Goal: Task Accomplishment & Management: Manage account settings

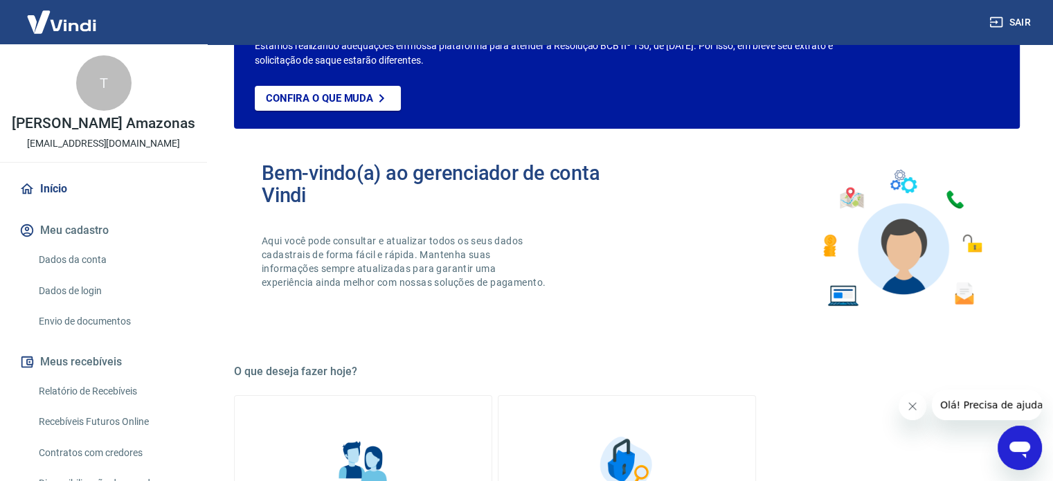
scroll to position [11, 0]
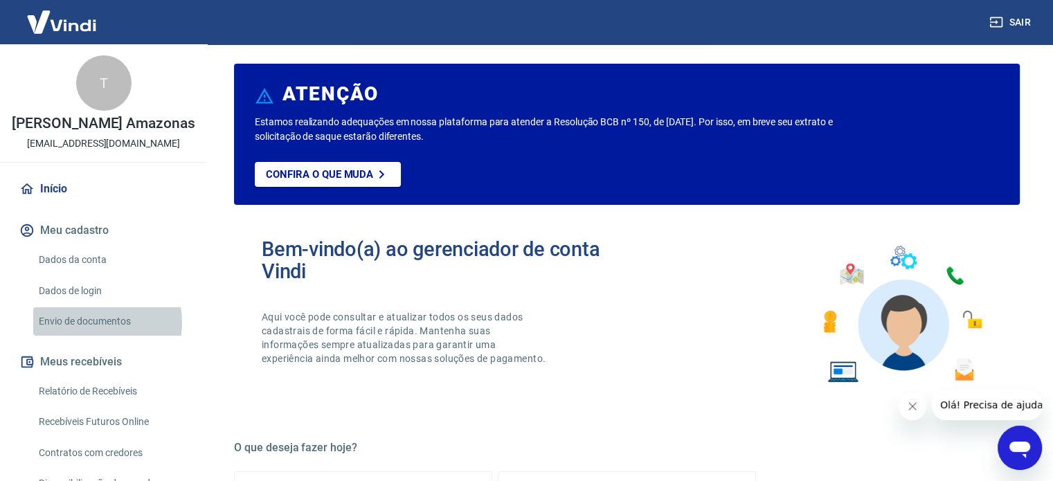
click at [93, 336] on link "Envio de documentos" at bounding box center [111, 321] width 157 height 28
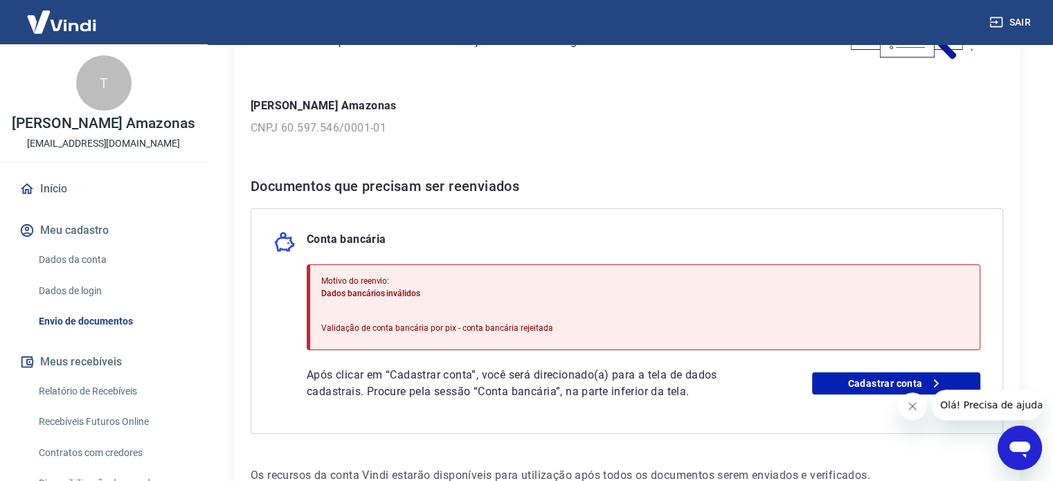
scroll to position [255, 0]
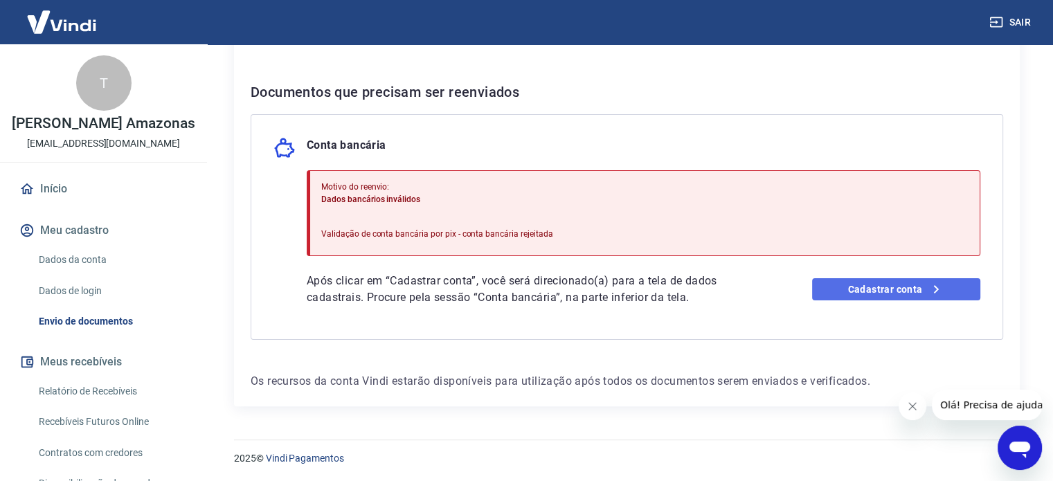
click at [888, 292] on link "Cadastrar conta" at bounding box center [896, 289] width 168 height 22
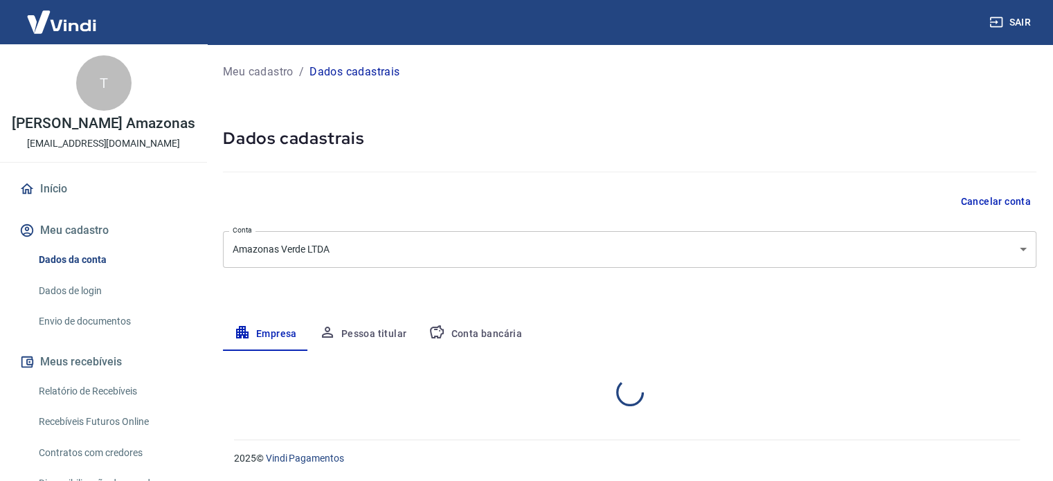
select select "MS"
select select "business"
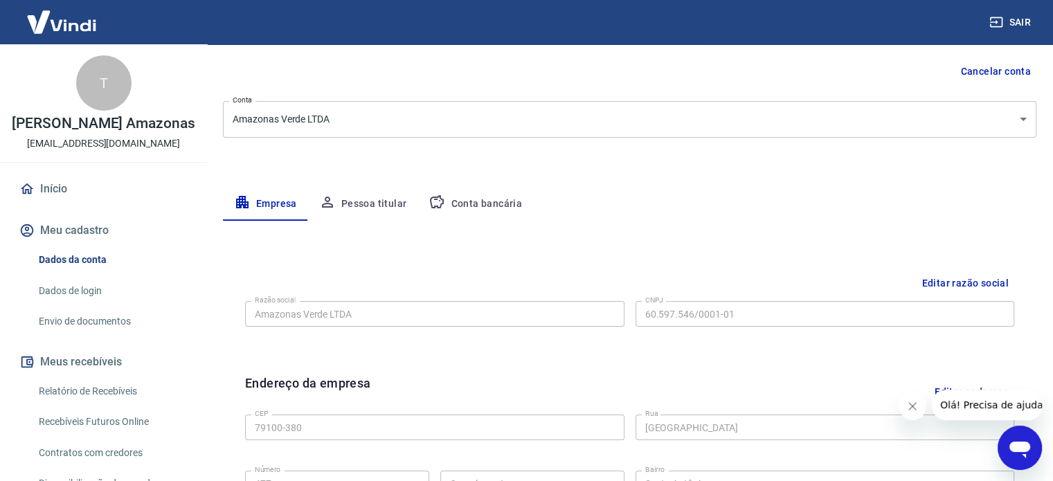
scroll to position [129, 0]
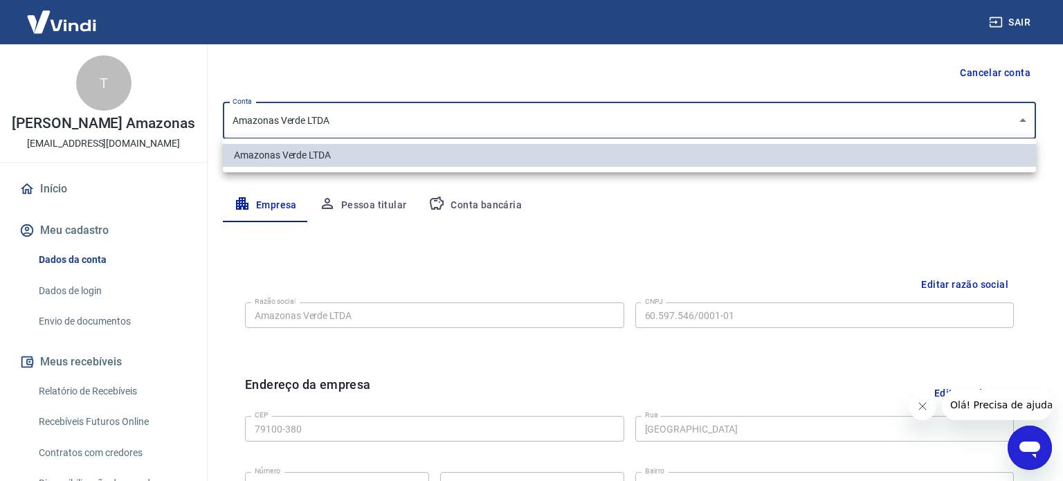
click at [1027, 125] on body "Sair T Tatiane Rodrigues Amazonas maisonoud.oficial@gmail.com Início Meu cadast…" at bounding box center [531, 111] width 1063 height 481
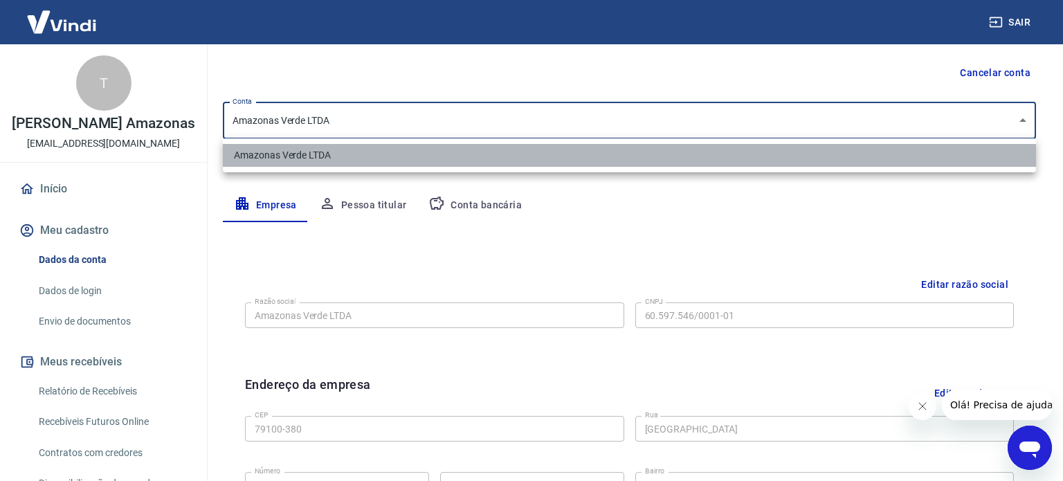
click at [986, 148] on li "Amazonas Verde LTDA" at bounding box center [629, 155] width 813 height 23
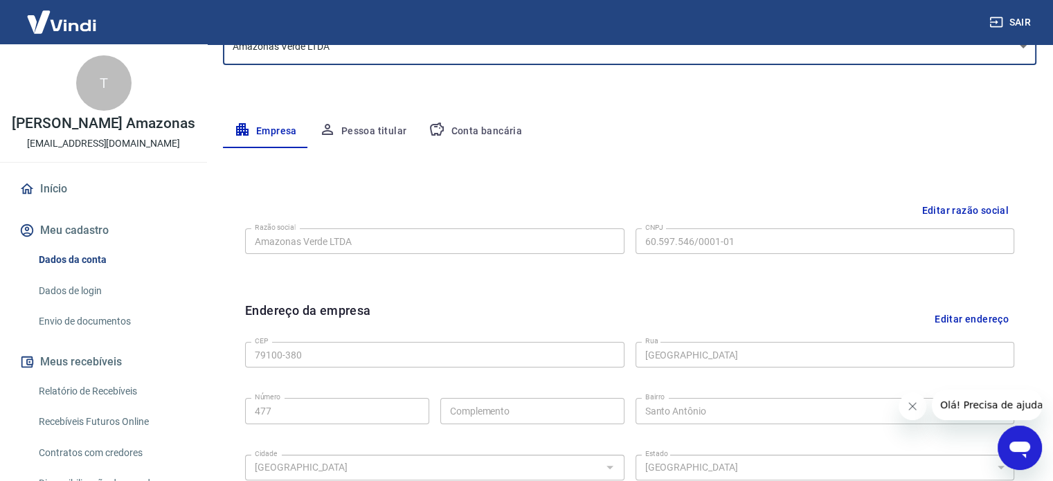
scroll to position [219, 0]
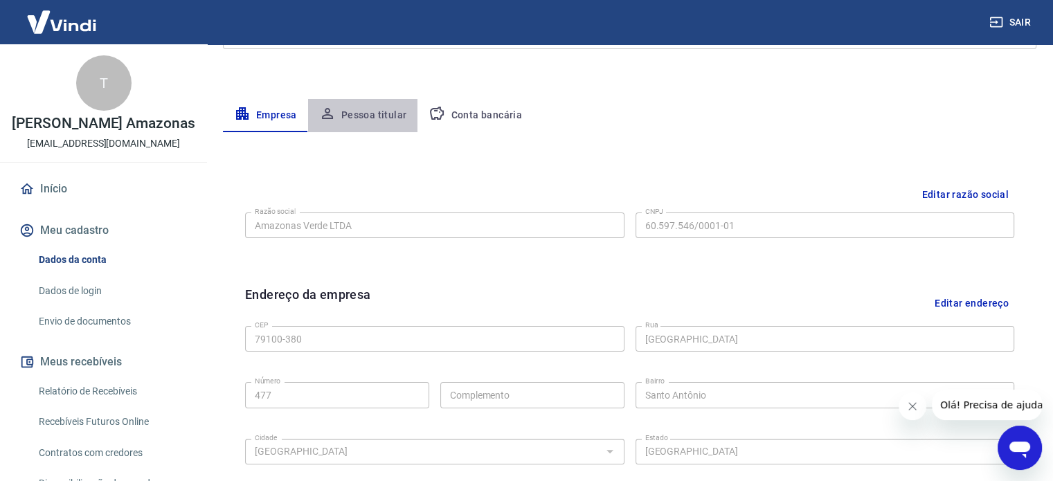
click at [382, 118] on button "Pessoa titular" at bounding box center [363, 115] width 110 height 33
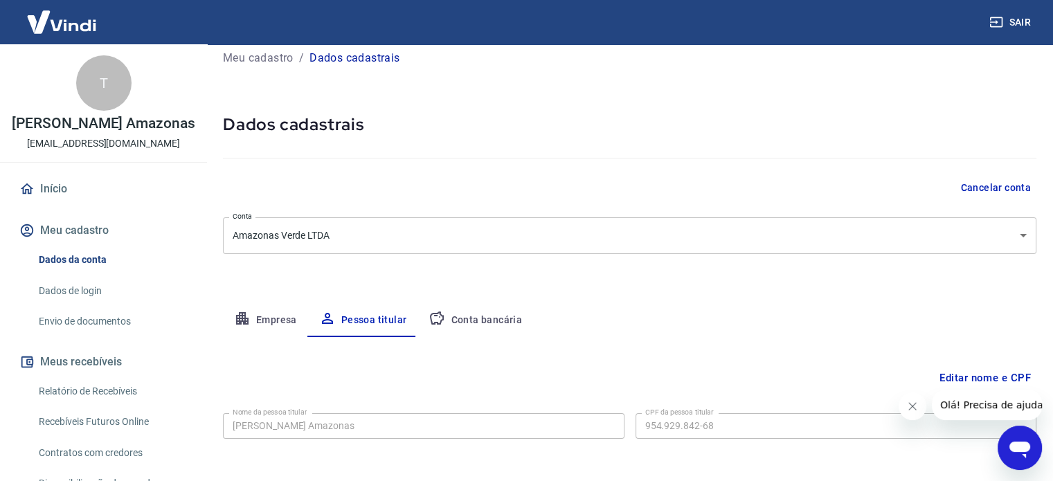
scroll to position [72, 0]
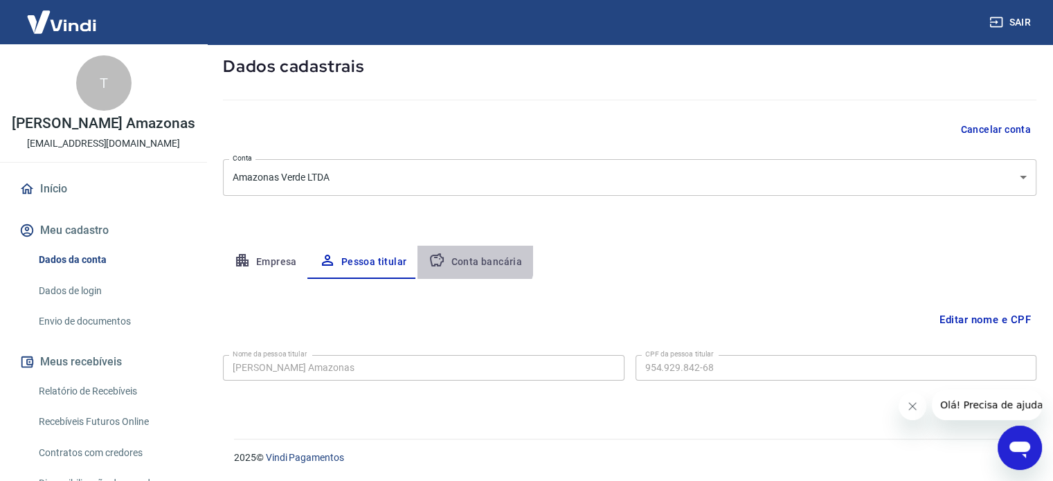
click at [471, 259] on button "Conta bancária" at bounding box center [475, 262] width 116 height 33
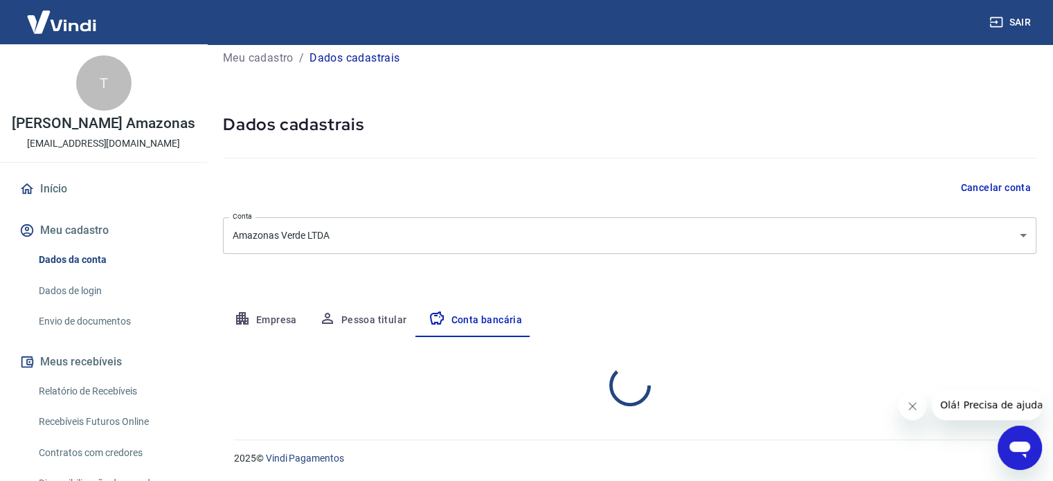
select select "1"
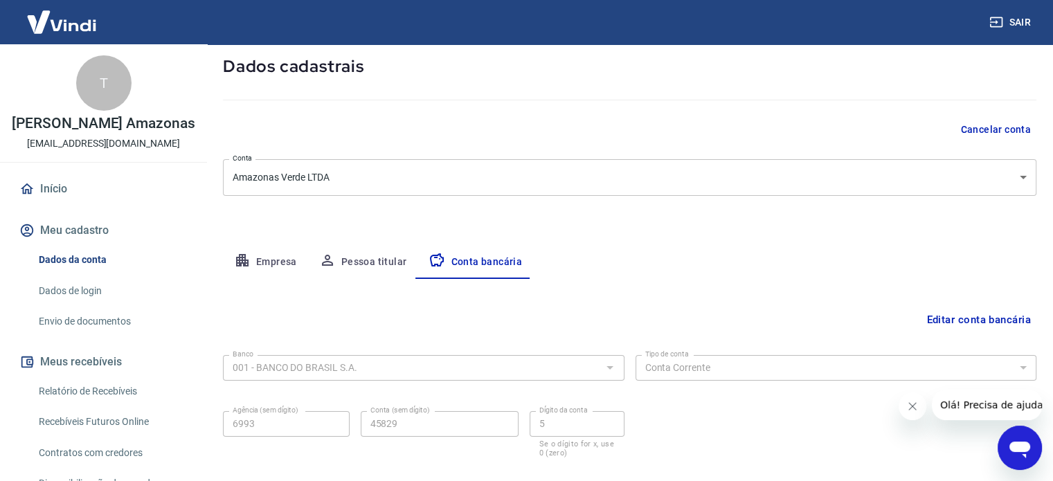
scroll to position [149, 0]
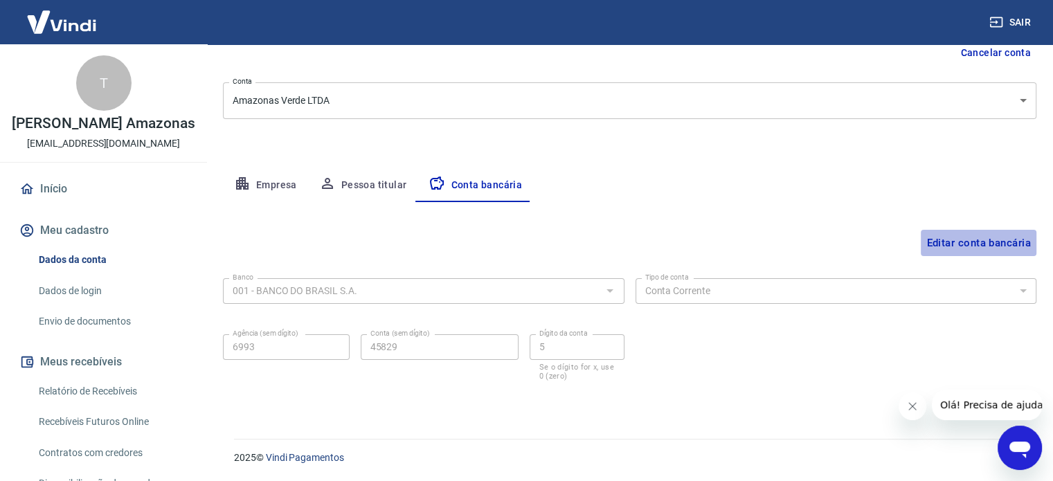
click at [947, 240] on button "Editar conta bancária" at bounding box center [979, 243] width 116 height 26
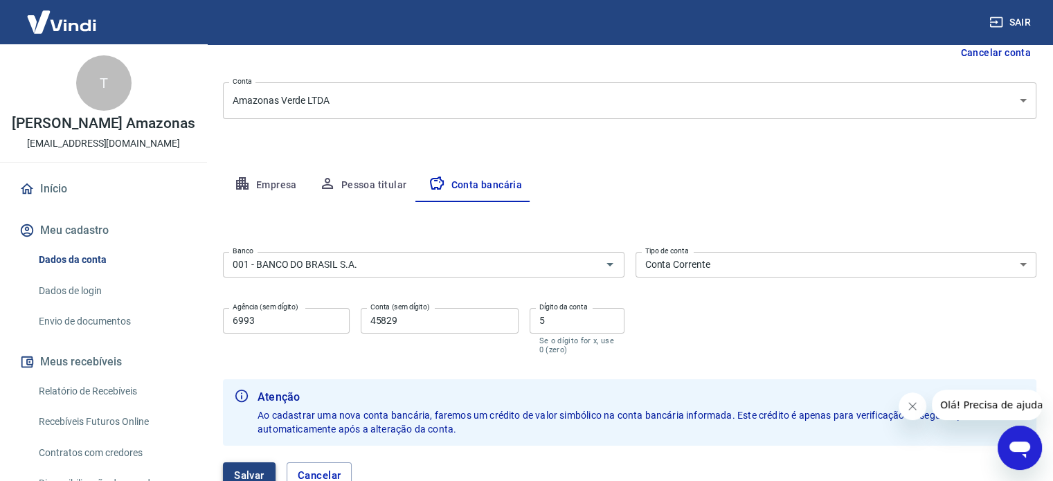
click at [250, 471] on button "Salvar" at bounding box center [249, 475] width 53 height 26
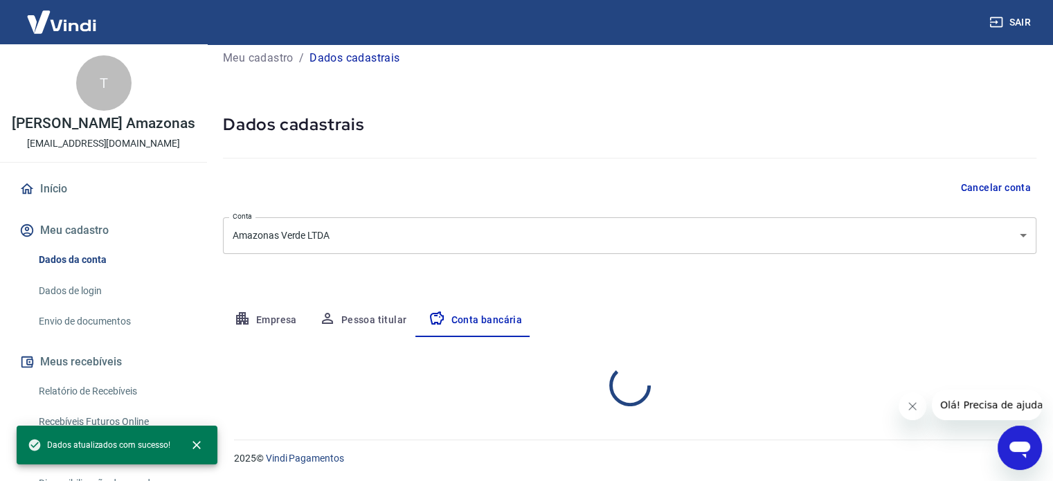
select select "1"
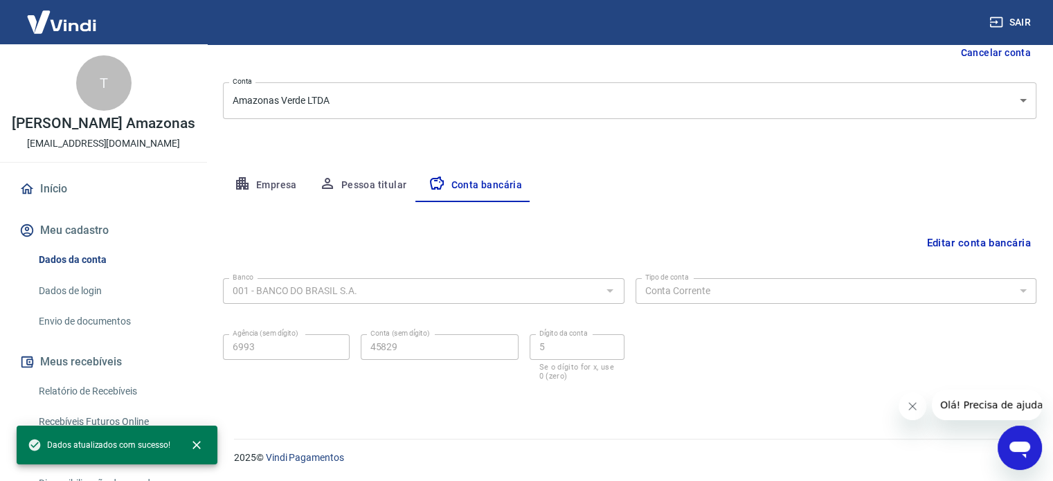
click at [1015, 444] on icon "Abrir janela de mensagens" at bounding box center [1019, 450] width 21 height 17
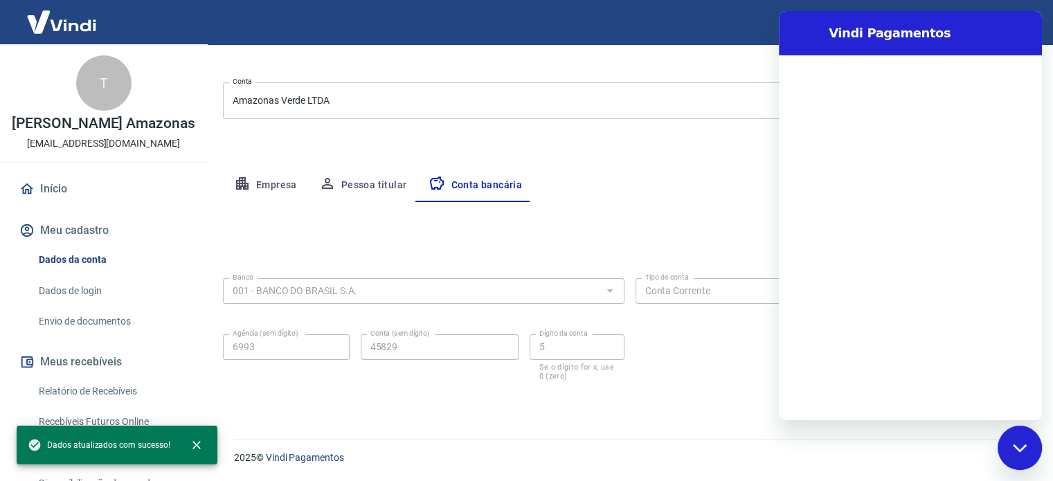
scroll to position [0, 0]
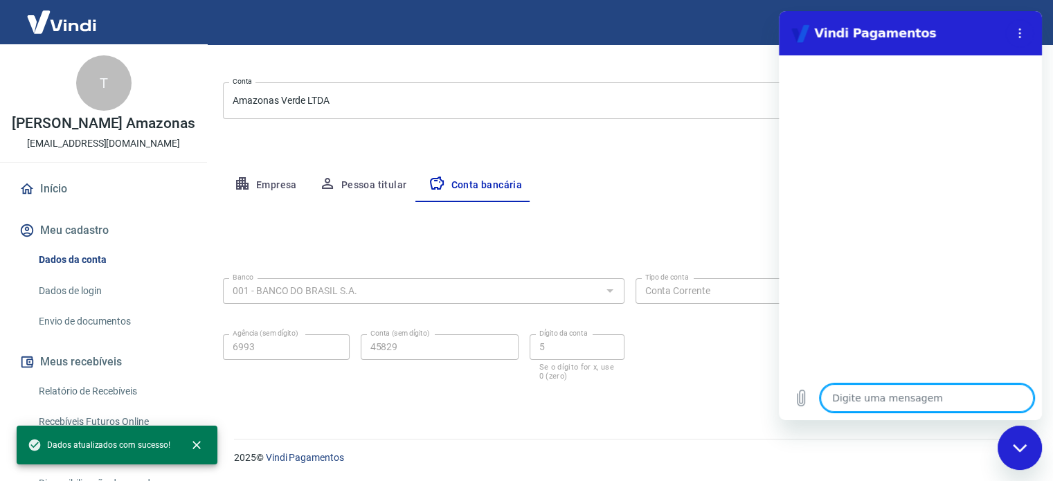
click at [847, 404] on textarea at bounding box center [926, 398] width 213 height 28
type textarea "o"
type textarea "x"
type textarea "ol"
type textarea "x"
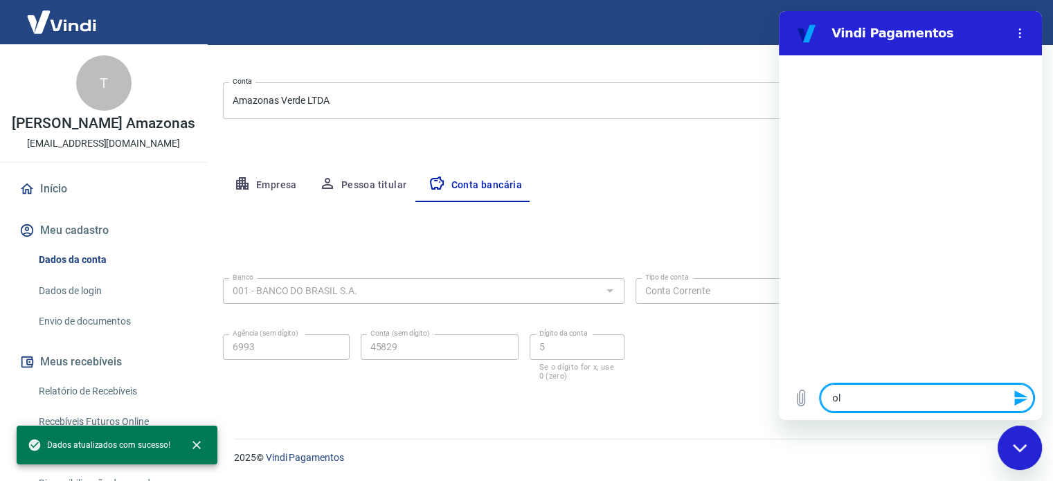
type textarea "o"
type textarea "x"
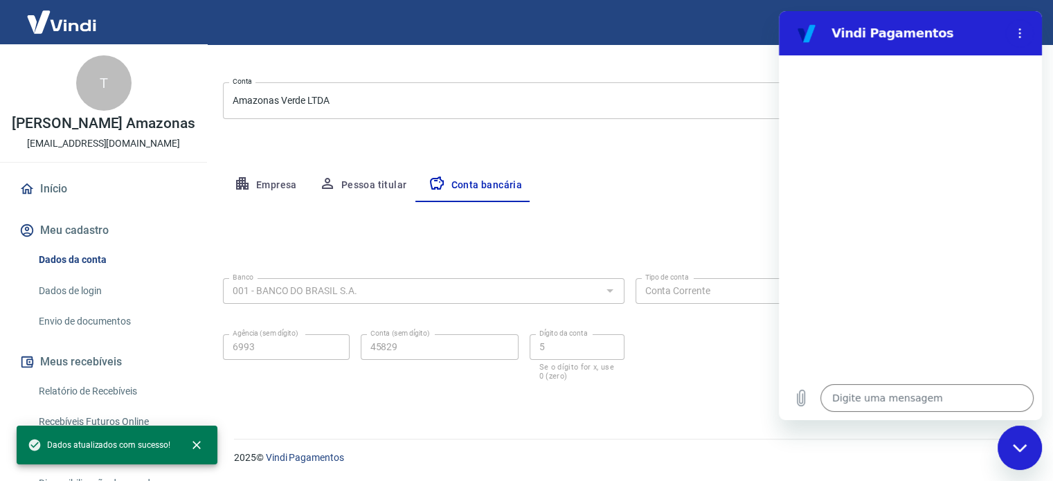
click at [728, 255] on div "Editar conta bancária" at bounding box center [629, 243] width 813 height 26
